Goal: Task Accomplishment & Management: Manage account settings

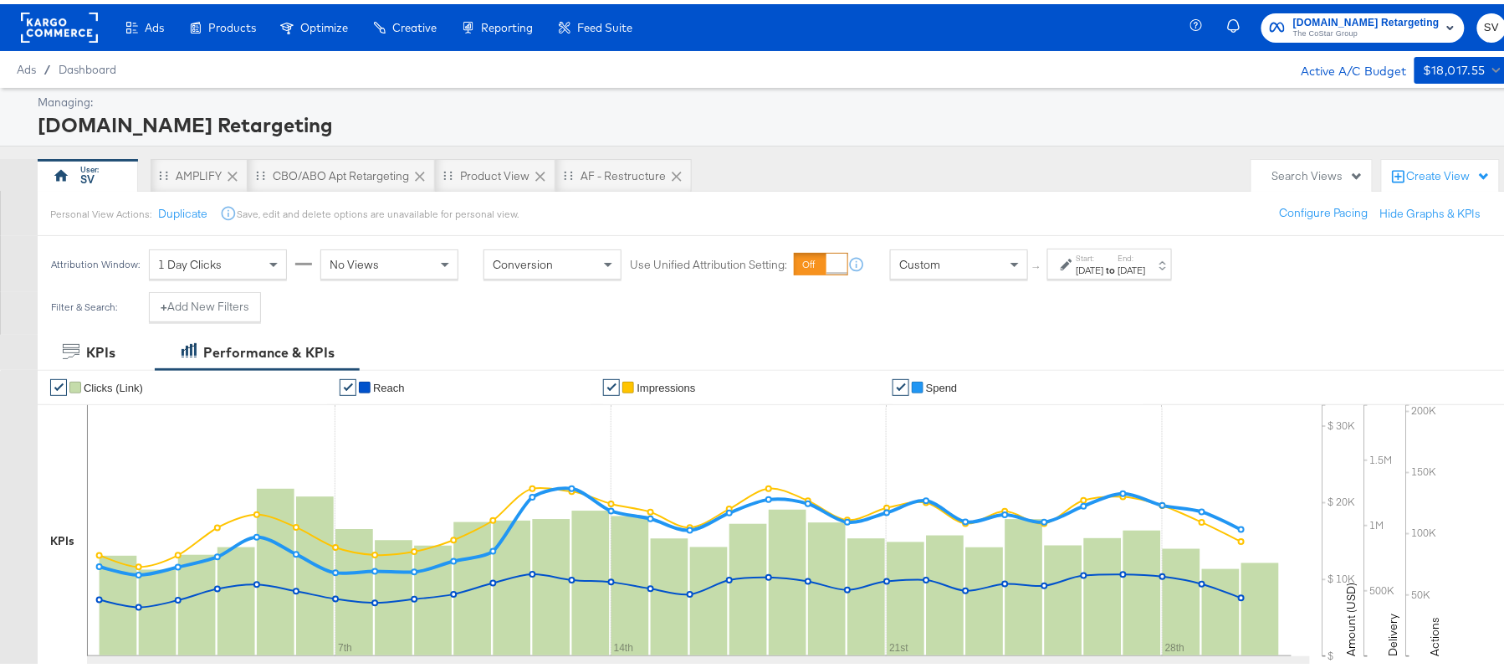
click at [1335, 34] on span "The CoStar Group" at bounding box center [1366, 29] width 146 height 13
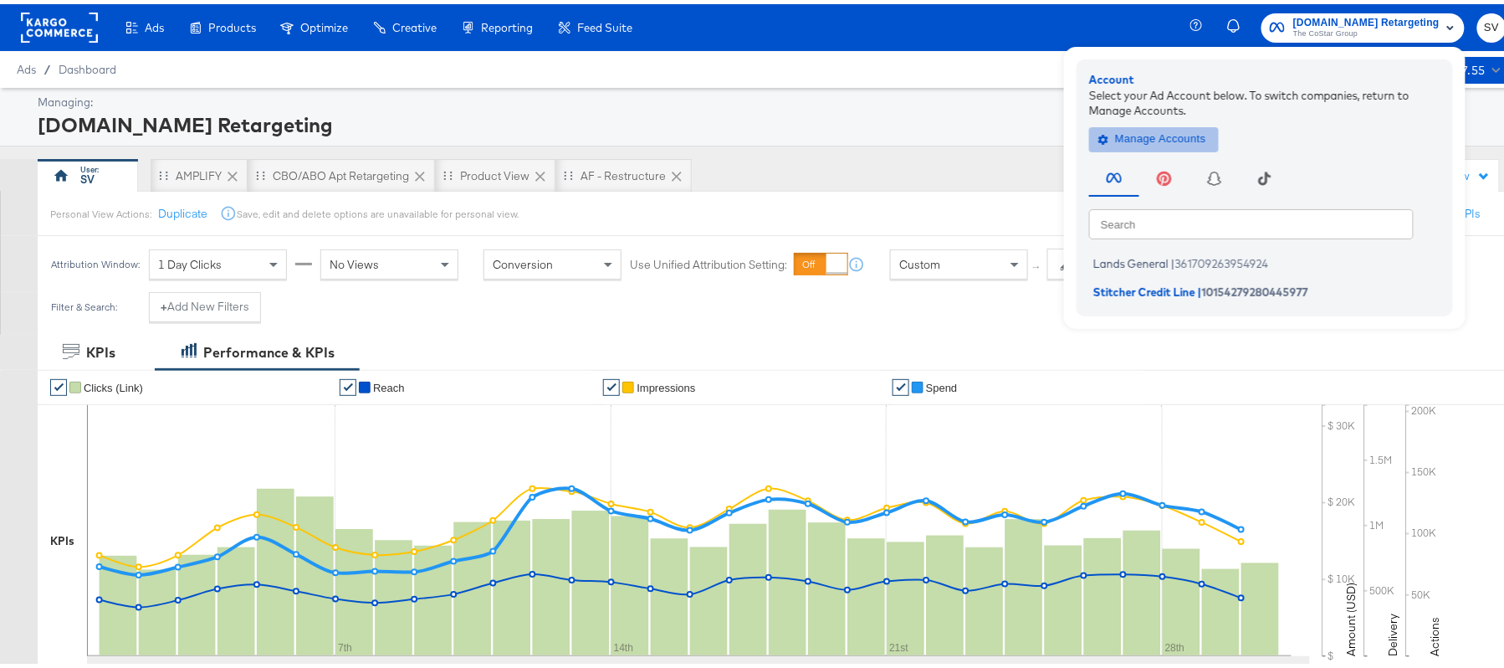
click at [1135, 125] on span "Manage Accounts" at bounding box center [1154, 134] width 105 height 19
click at [1125, 125] on span "Manage Accounts" at bounding box center [1154, 134] width 105 height 19
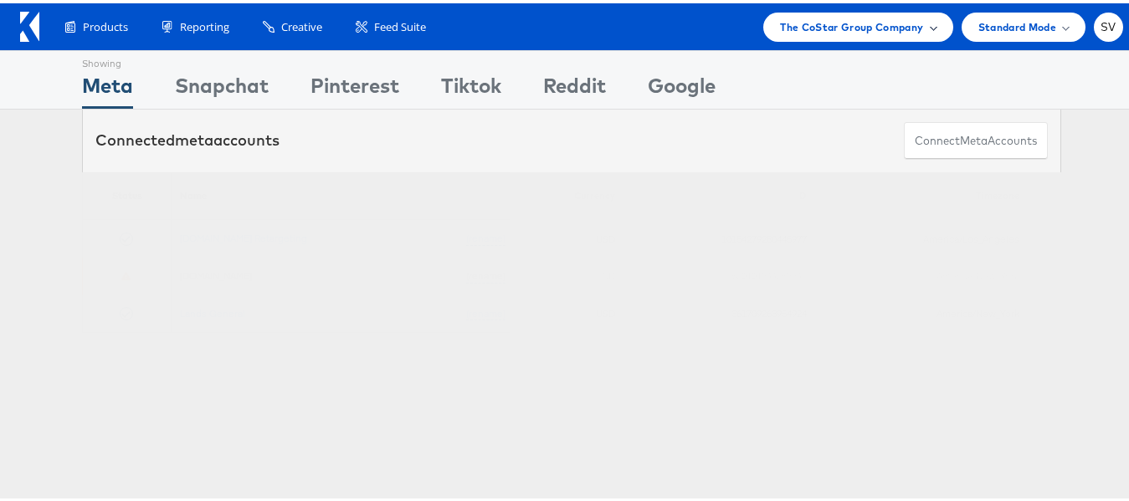
click at [834, 34] on div "The CoStar Group Company" at bounding box center [857, 23] width 189 height 29
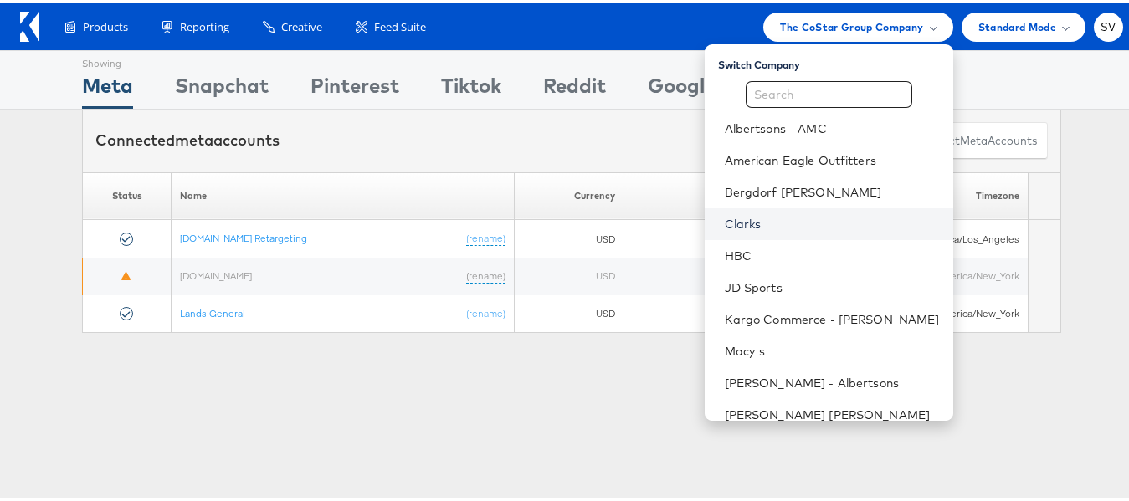
scroll to position [80, 0]
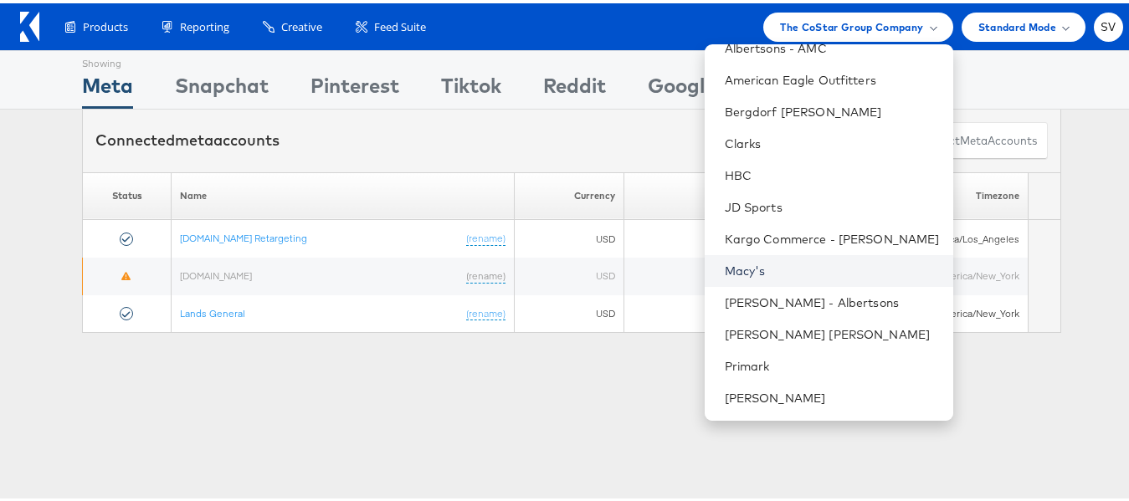
click at [755, 264] on link "Macy's" at bounding box center [831, 267] width 215 height 17
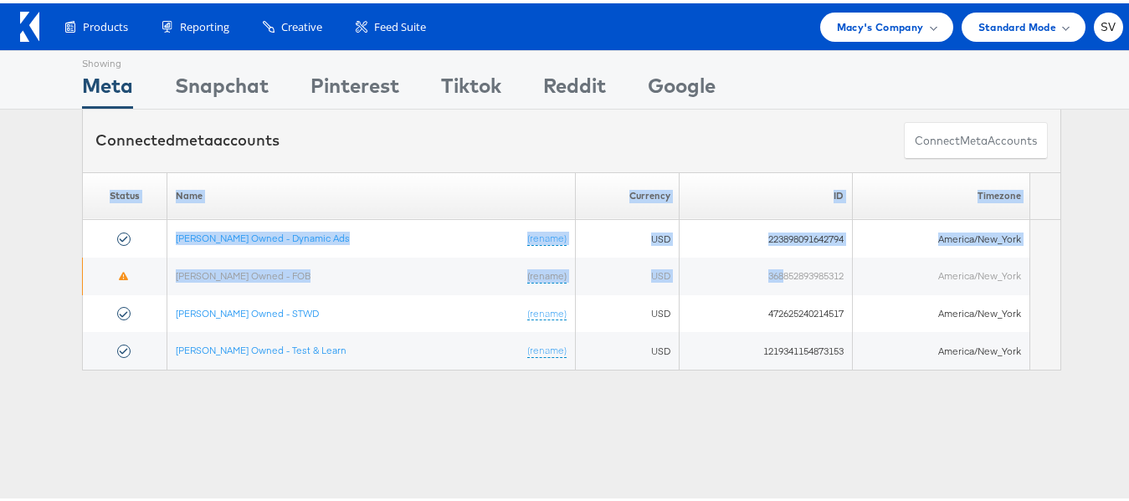
drag, startPoint x: 0, startPoint y: 0, endPoint x: 634, endPoint y: 156, distance: 653.1
click at [634, 156] on div "Showing Meta Showing [GEOGRAPHIC_DATA] Showing Pinterest Showing Tiktok Showing…" at bounding box center [571, 215] width 1143 height 336
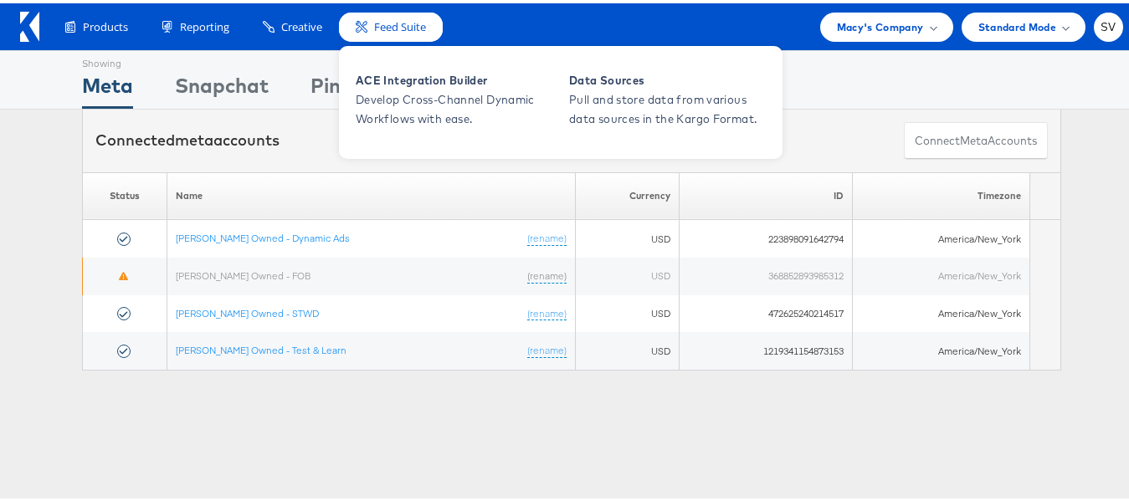
click at [423, 34] on div "Feed Suite" at bounding box center [391, 23] width 104 height 29
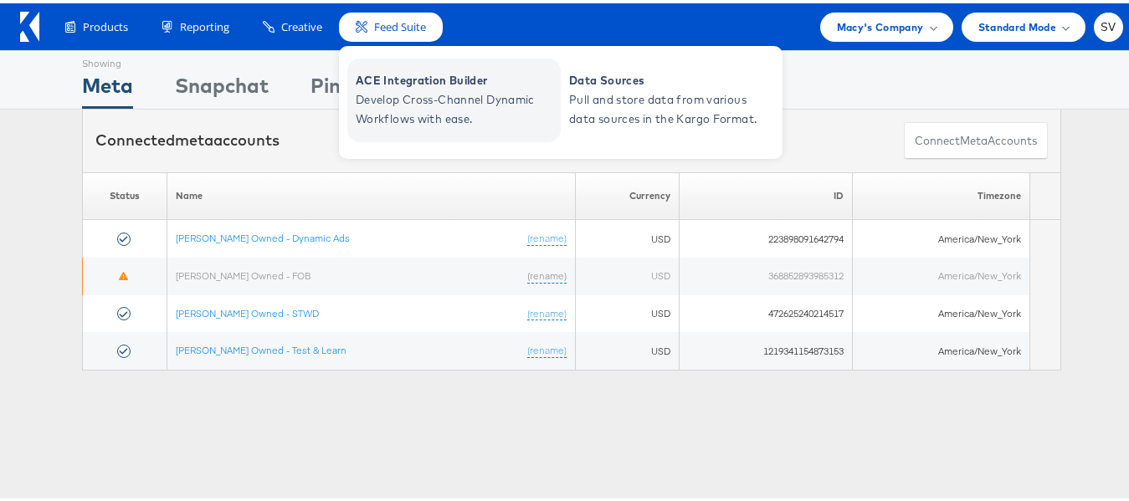
click at [439, 95] on span "Develop Cross-Channel Dynamic Workflows with ease." at bounding box center [456, 106] width 201 height 38
